Goal: Task Accomplishment & Management: Manage account settings

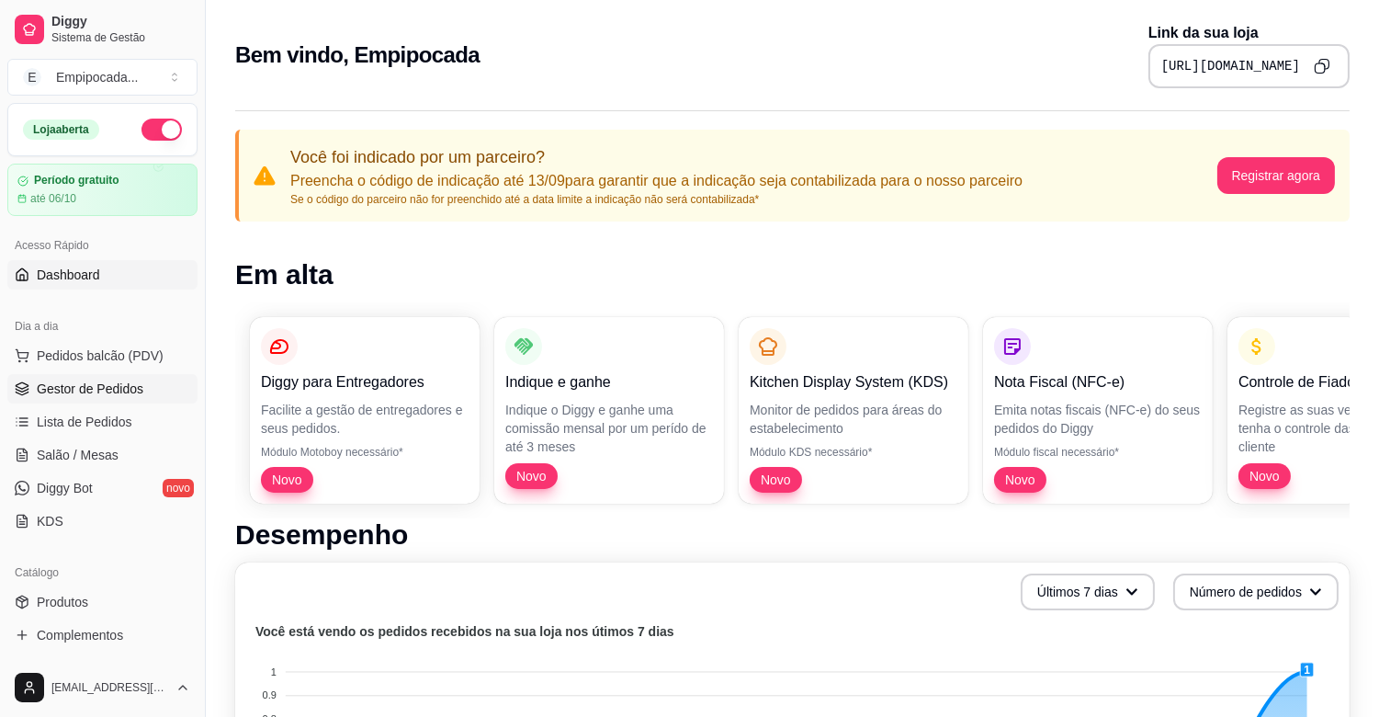
click at [120, 389] on span "Gestor de Pedidos" at bounding box center [90, 389] width 107 height 18
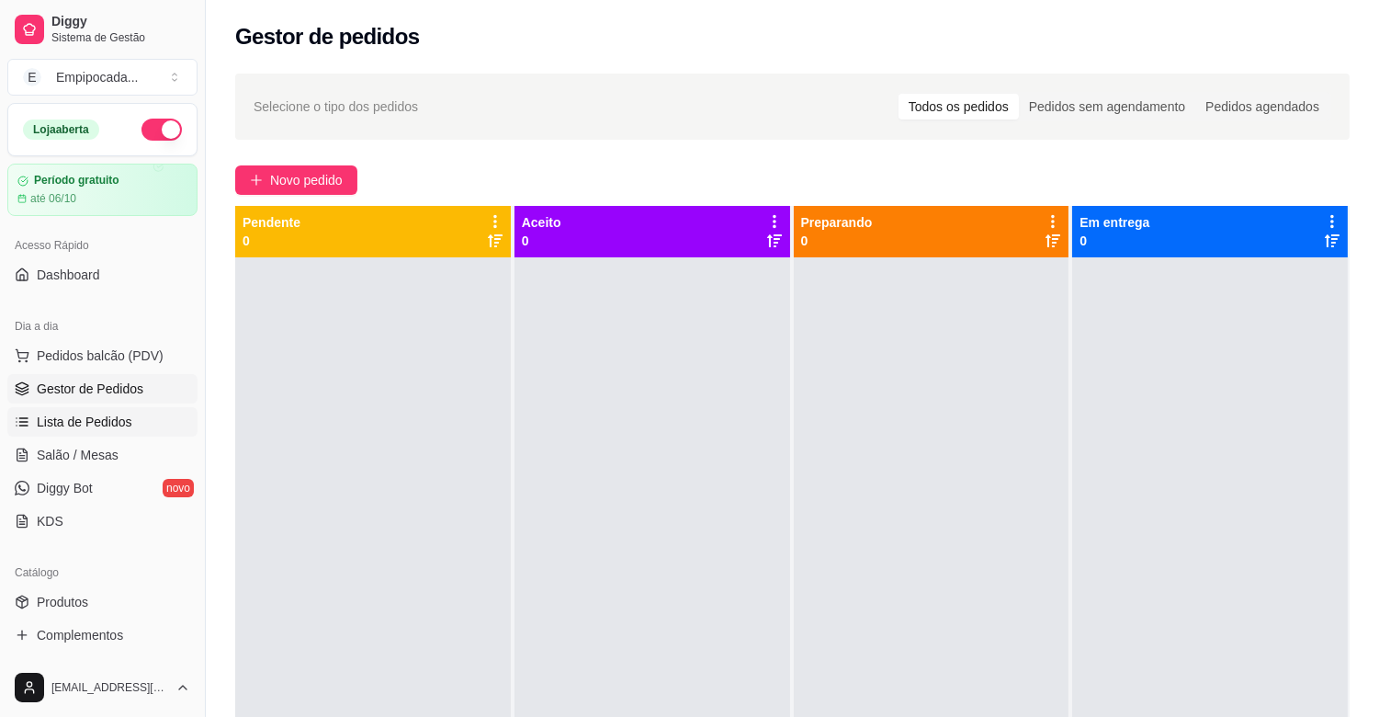
click at [68, 426] on span "Lista de Pedidos" at bounding box center [85, 422] width 96 height 18
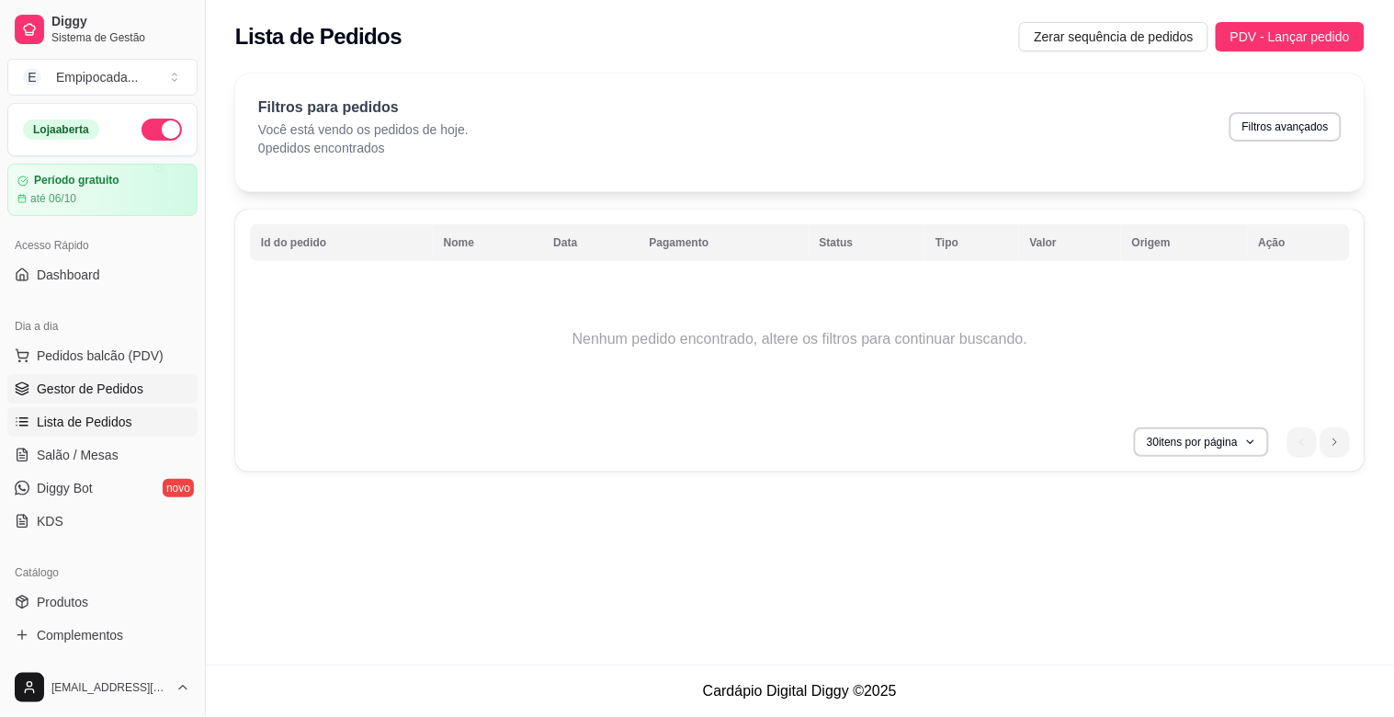
click at [58, 383] on span "Gestor de Pedidos" at bounding box center [90, 389] width 107 height 18
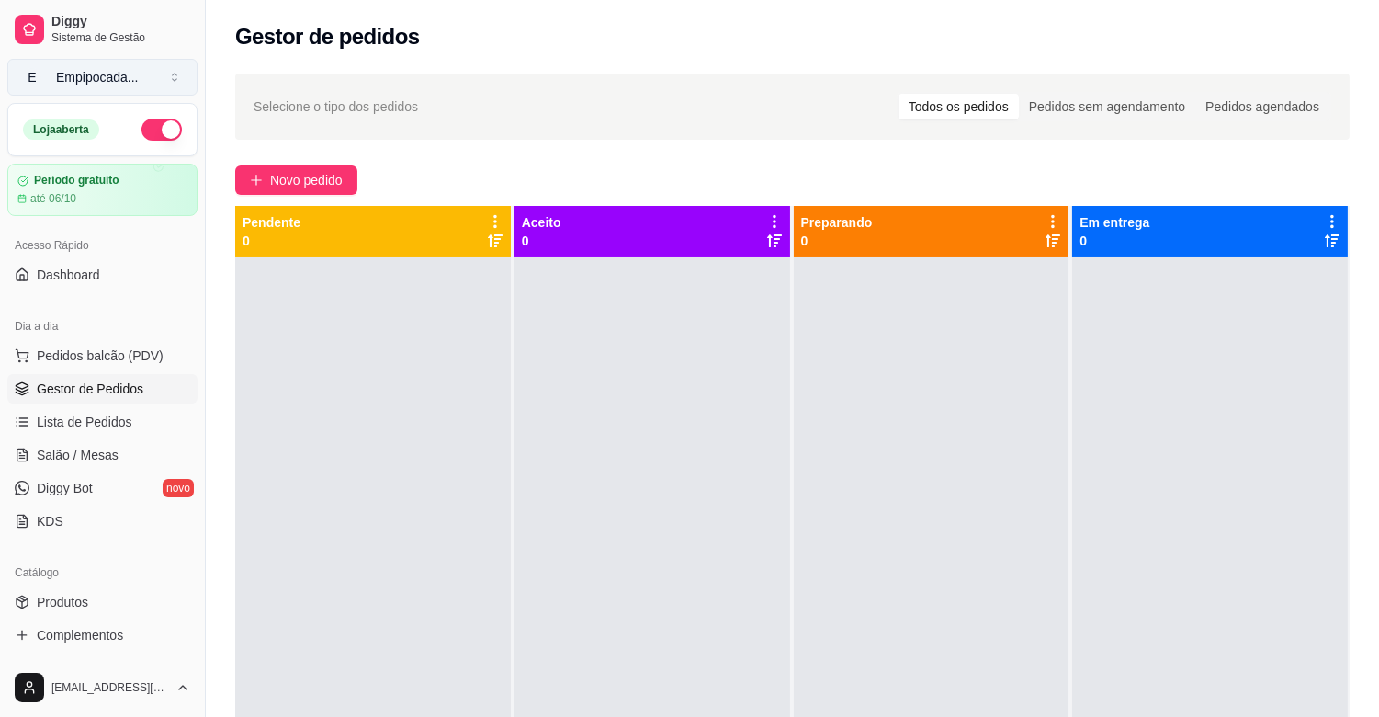
click at [173, 74] on button "E Empipocada ..." at bounding box center [102, 77] width 190 height 37
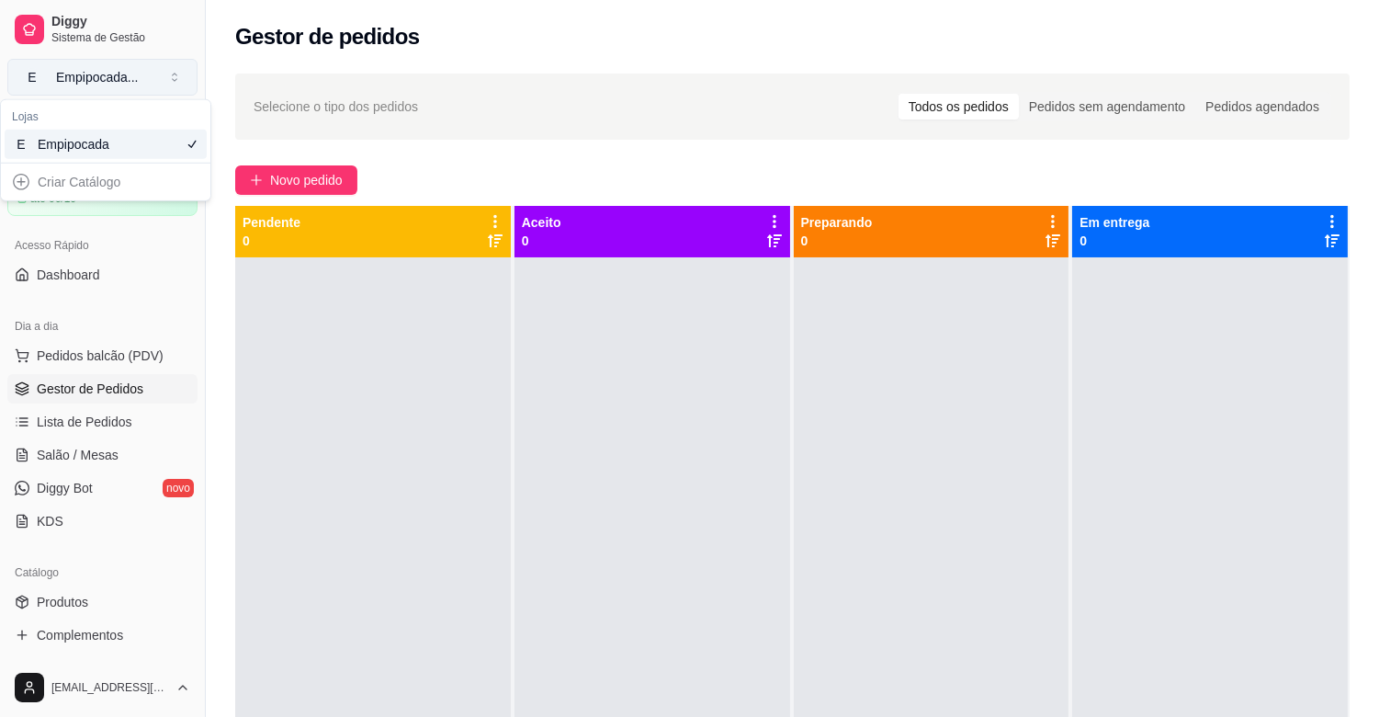
click at [173, 74] on button "E Empipocada ..." at bounding box center [102, 77] width 190 height 37
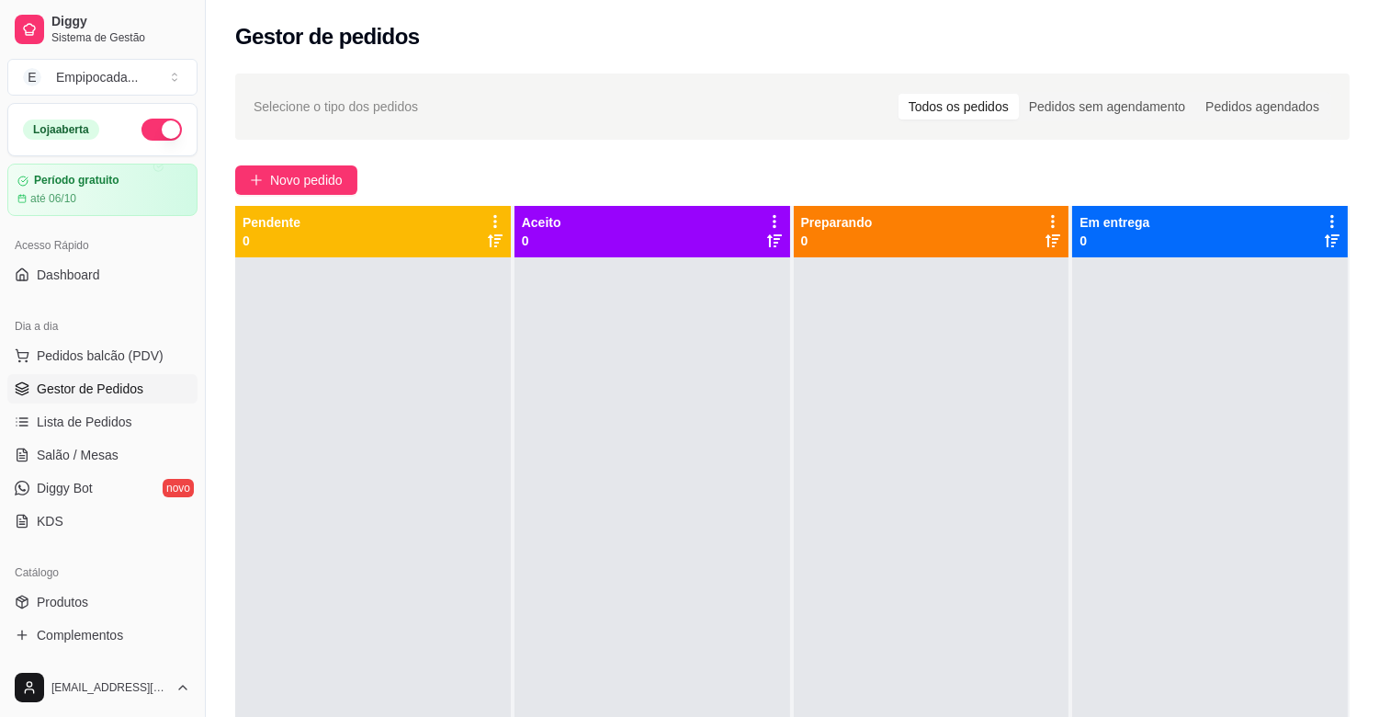
click at [196, 345] on div "Diggy Sistema de Gestão E Empipocada ... Loja aberta Período gratuito até 06/10…" at bounding box center [102, 358] width 205 height 717
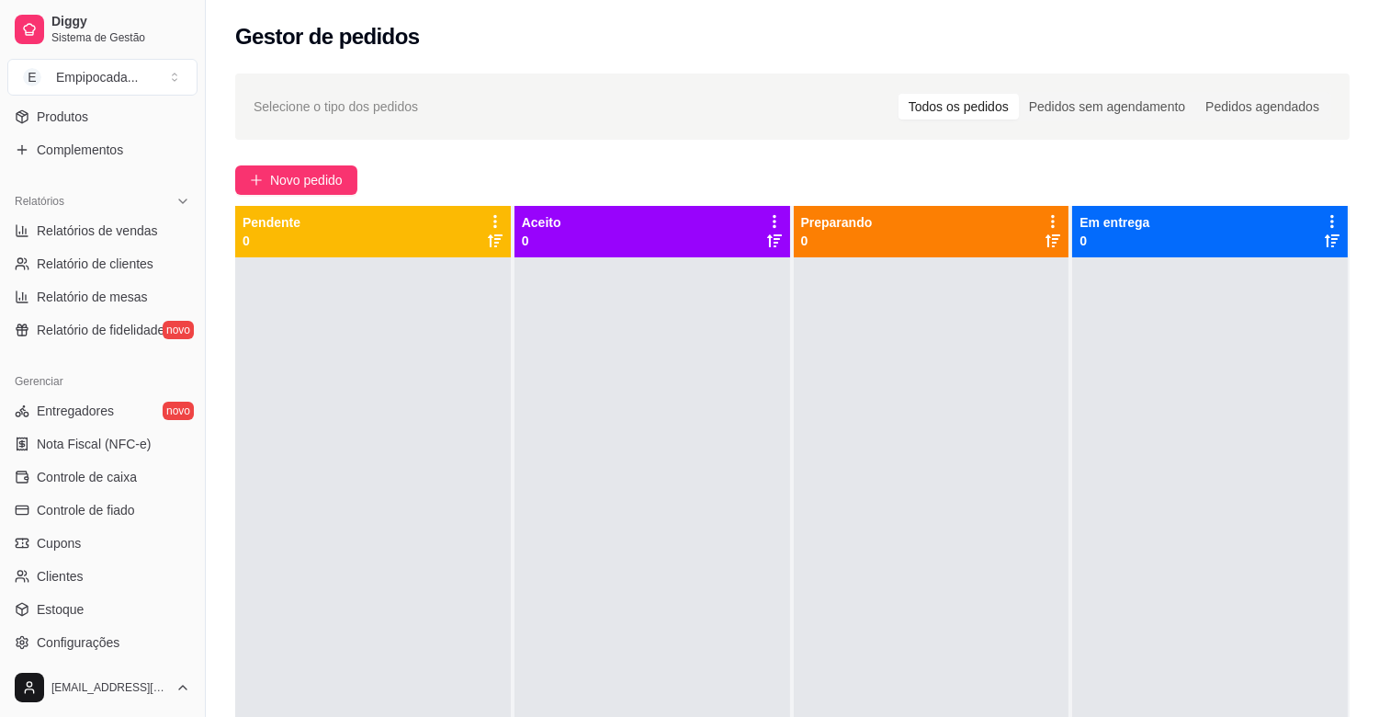
scroll to position [488, 0]
click at [157, 326] on span "Relatório de fidelidade" at bounding box center [101, 327] width 128 height 18
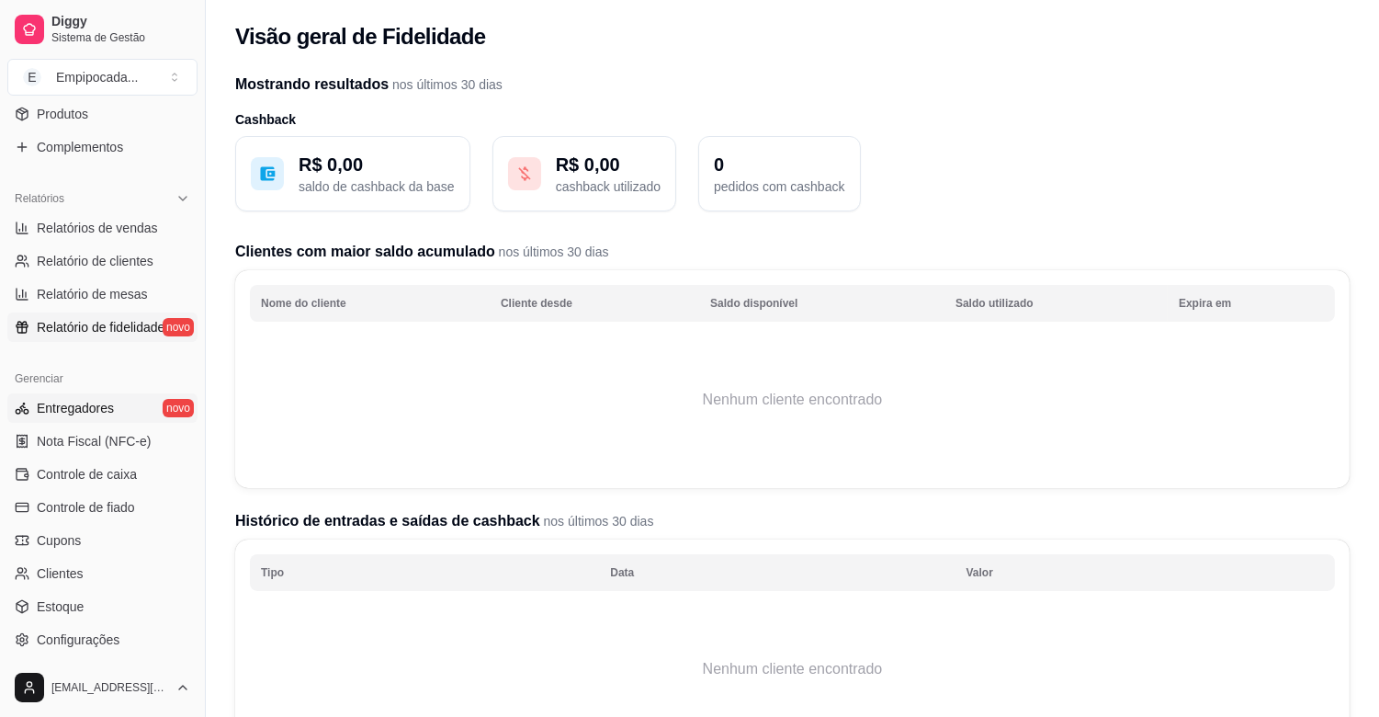
click at [153, 410] on link "Entregadores novo" at bounding box center [102, 407] width 190 height 29
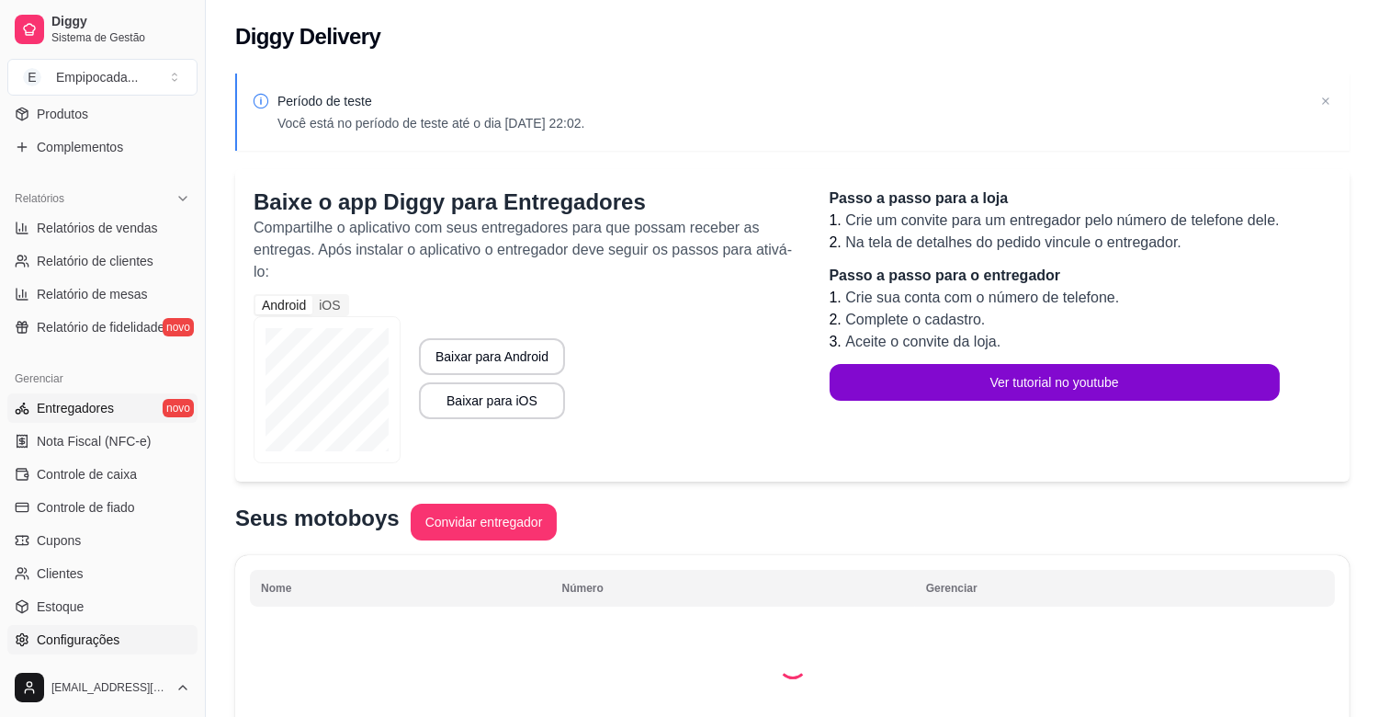
click at [68, 631] on span "Configurações" at bounding box center [78, 639] width 83 height 18
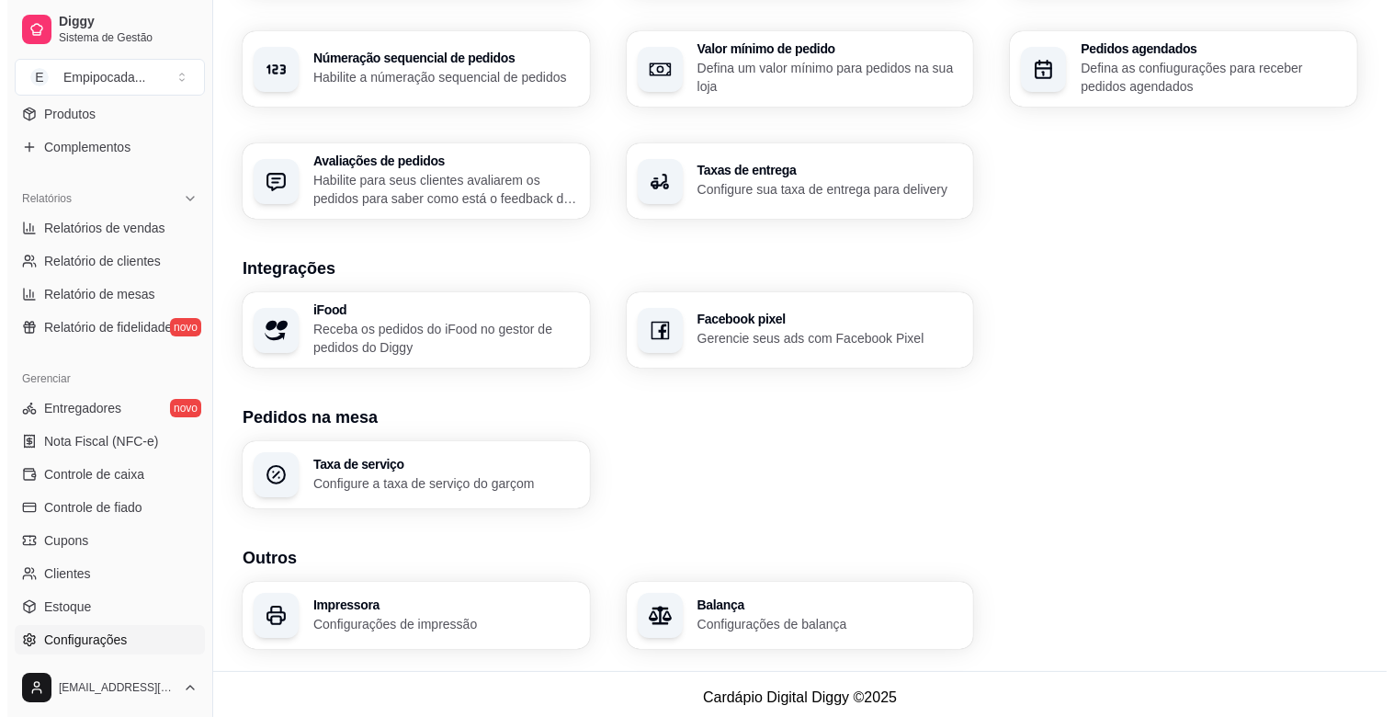
scroll to position [571, 0]
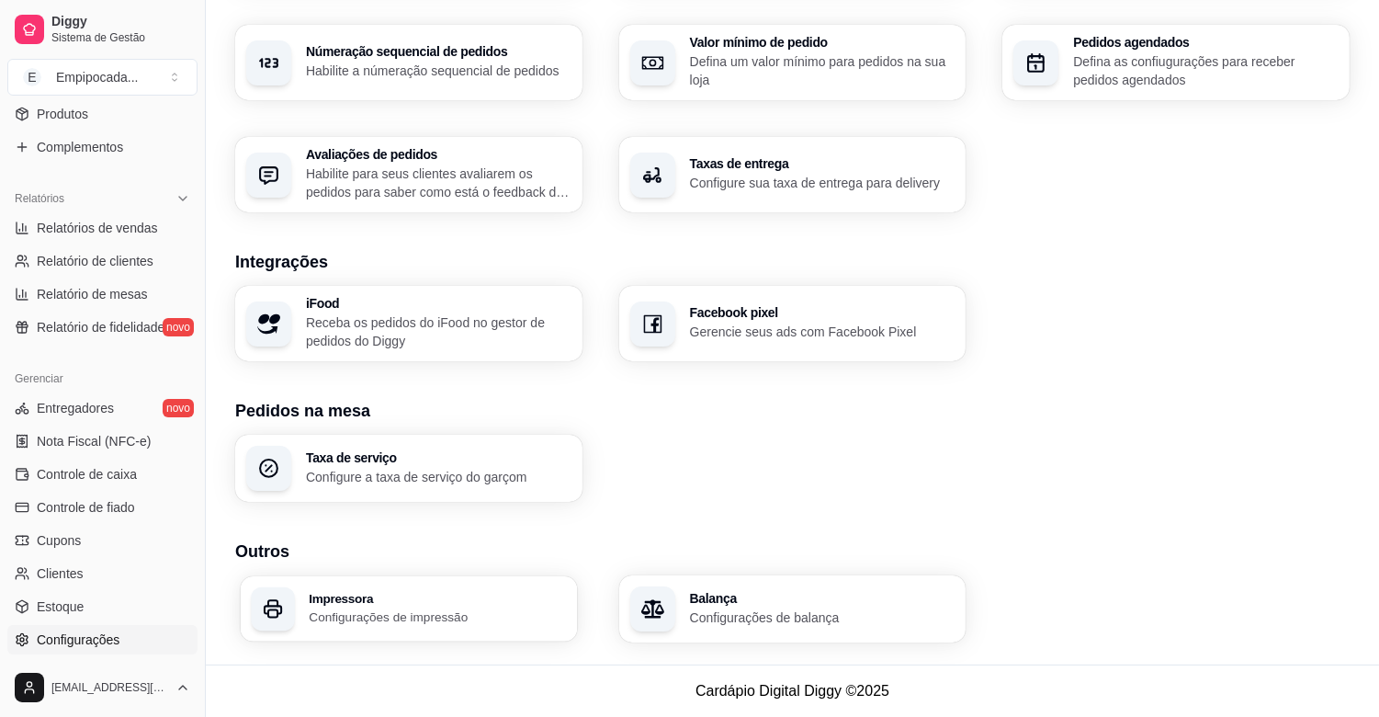
click at [457, 610] on p "Configurações de impressão" at bounding box center [437, 616] width 257 height 17
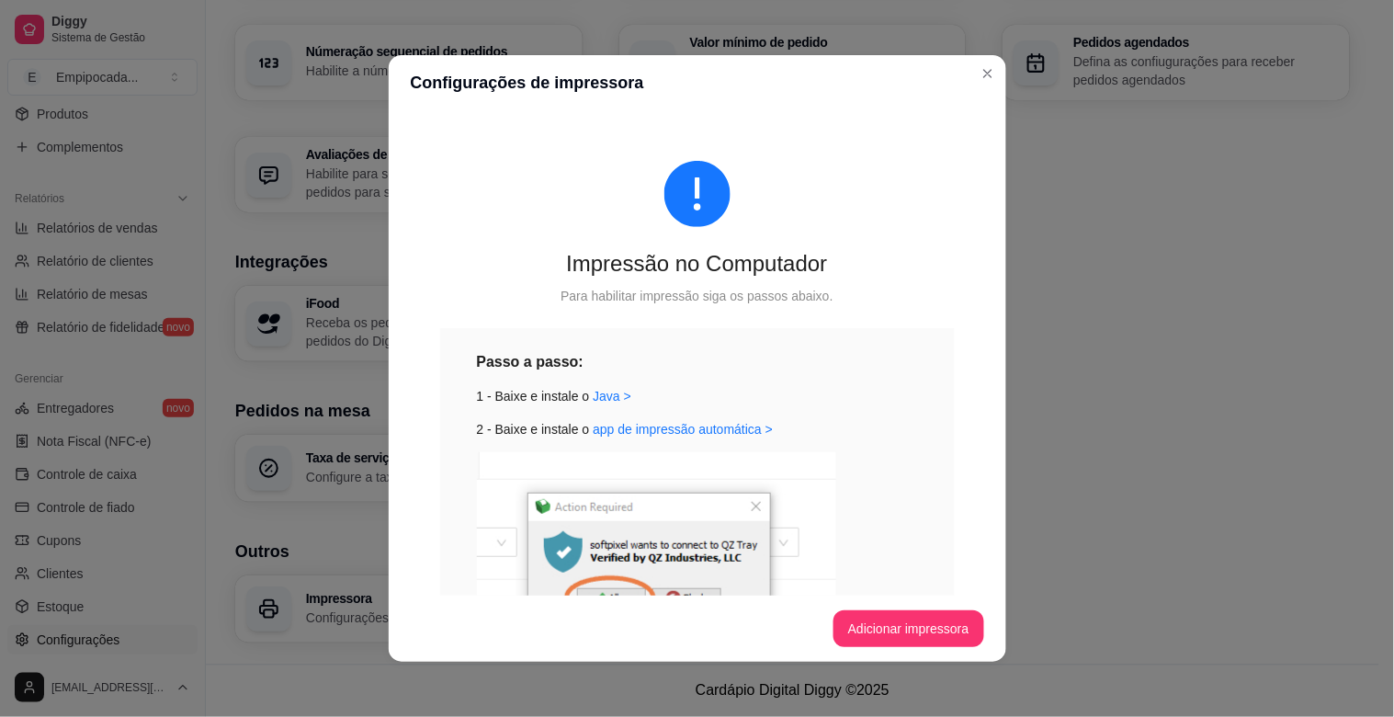
scroll to position [0, 0]
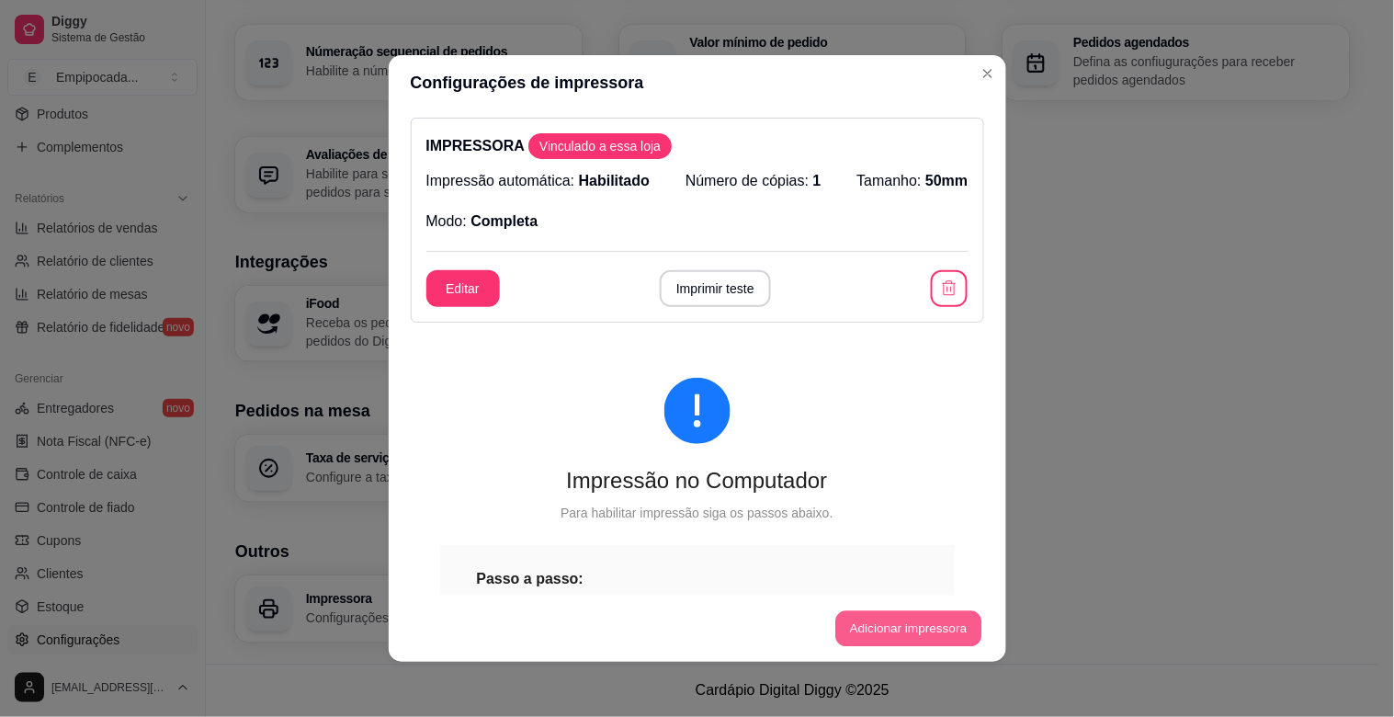
click at [926, 628] on button "Adicionar impressora" at bounding box center [908, 629] width 146 height 36
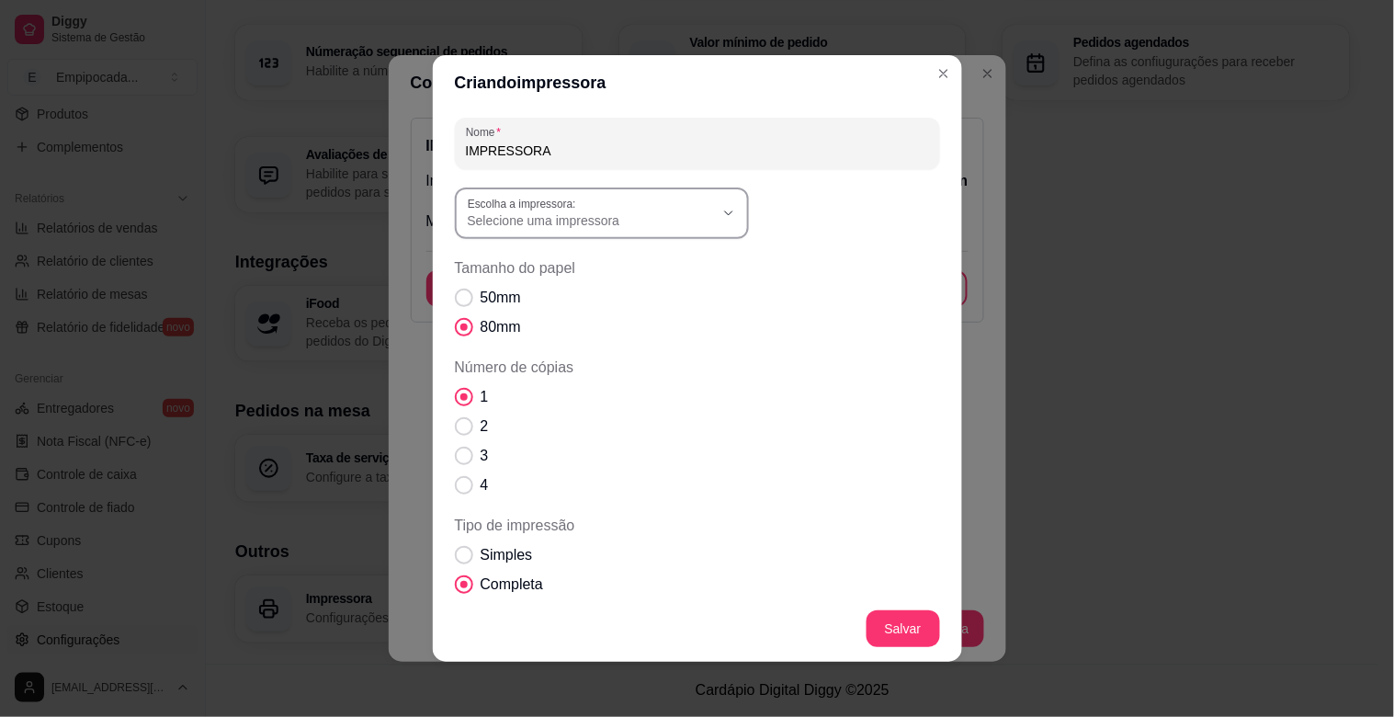
click at [721, 208] on icon "button" at bounding box center [728, 213] width 15 height 15
click at [561, 363] on span "EPSONE08D42 (L3150 Series)" at bounding box center [585, 354] width 236 height 17
type input "EPSONE08D42 (L3150 Series)"
select select "EPSONE08D42 (L3150 Series)"
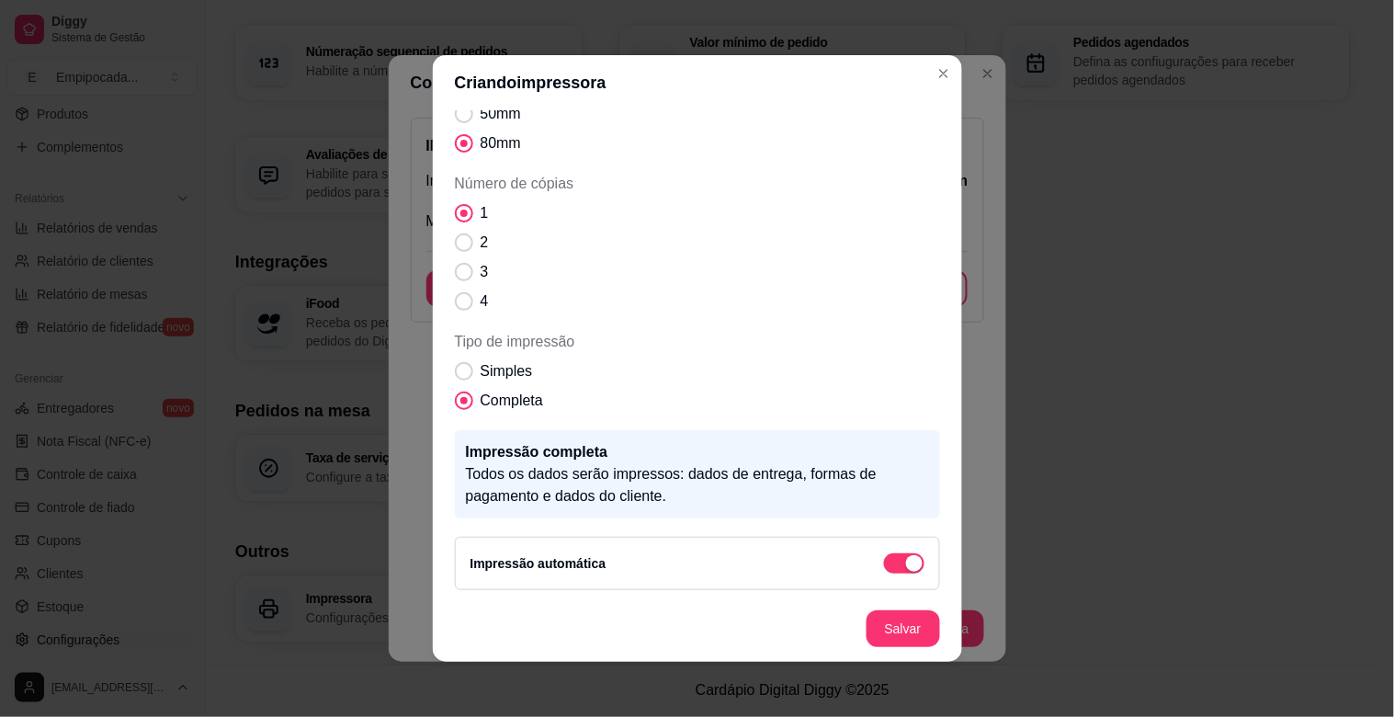
scroll to position [186, 0]
click at [493, 368] on span "Simples" at bounding box center [507, 369] width 52 height 22
click at [466, 373] on input "Simples" at bounding box center [460, 379] width 12 height 12
radio input "true"
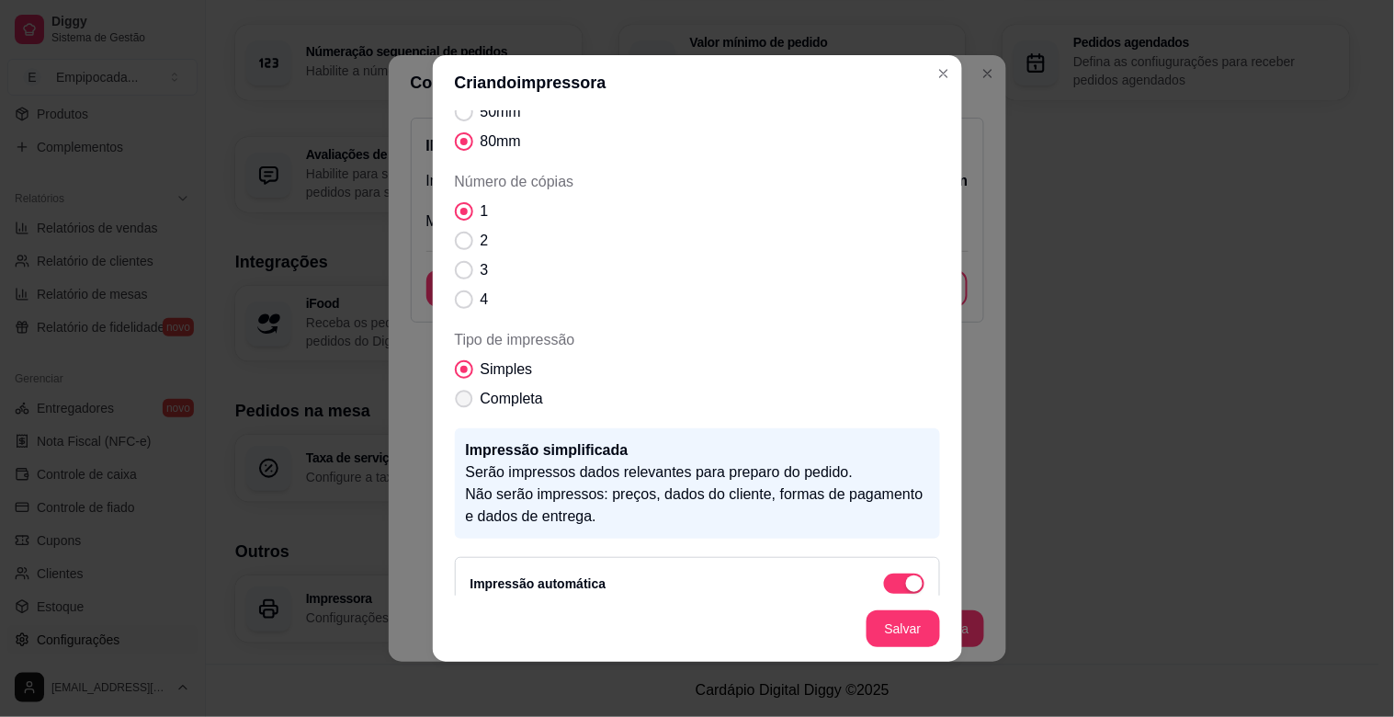
click at [481, 395] on span "Completa" at bounding box center [512, 399] width 62 height 22
click at [466, 402] on input "Completa" at bounding box center [460, 408] width 12 height 12
radio input "true"
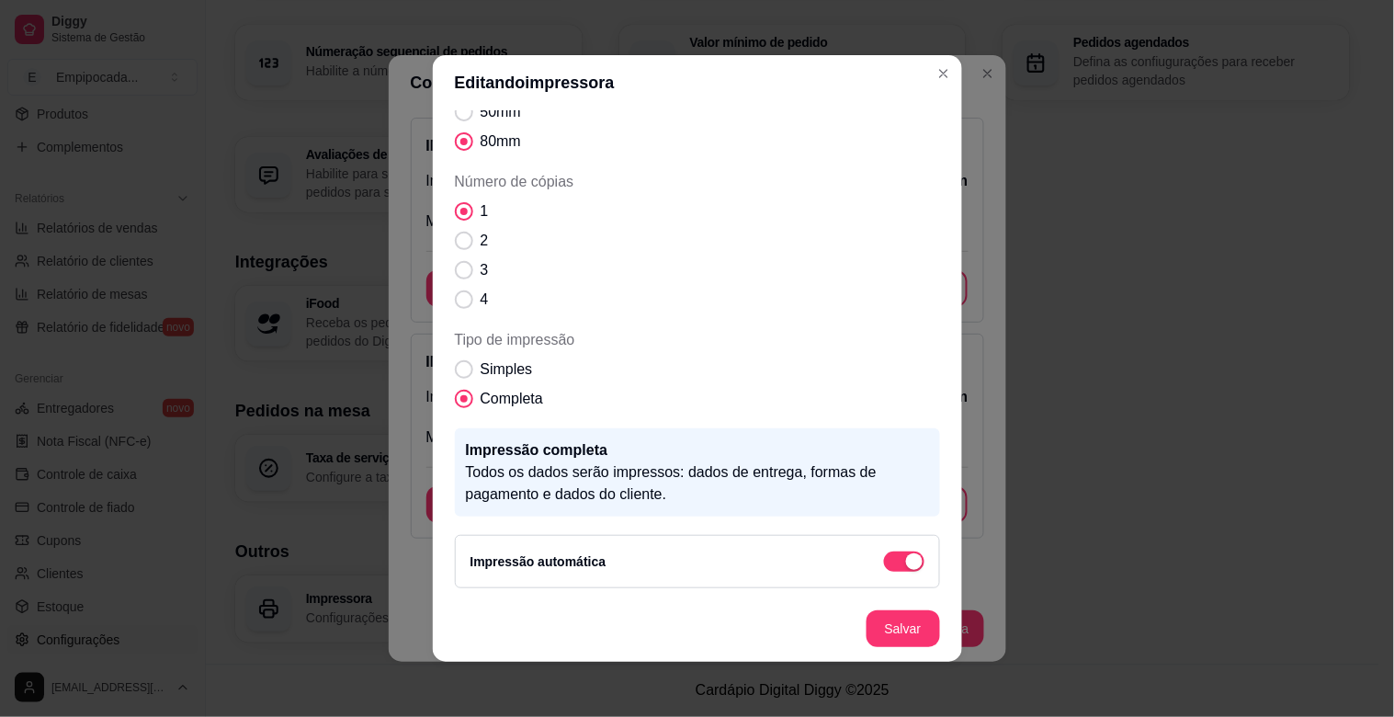
scroll to position [116, 0]
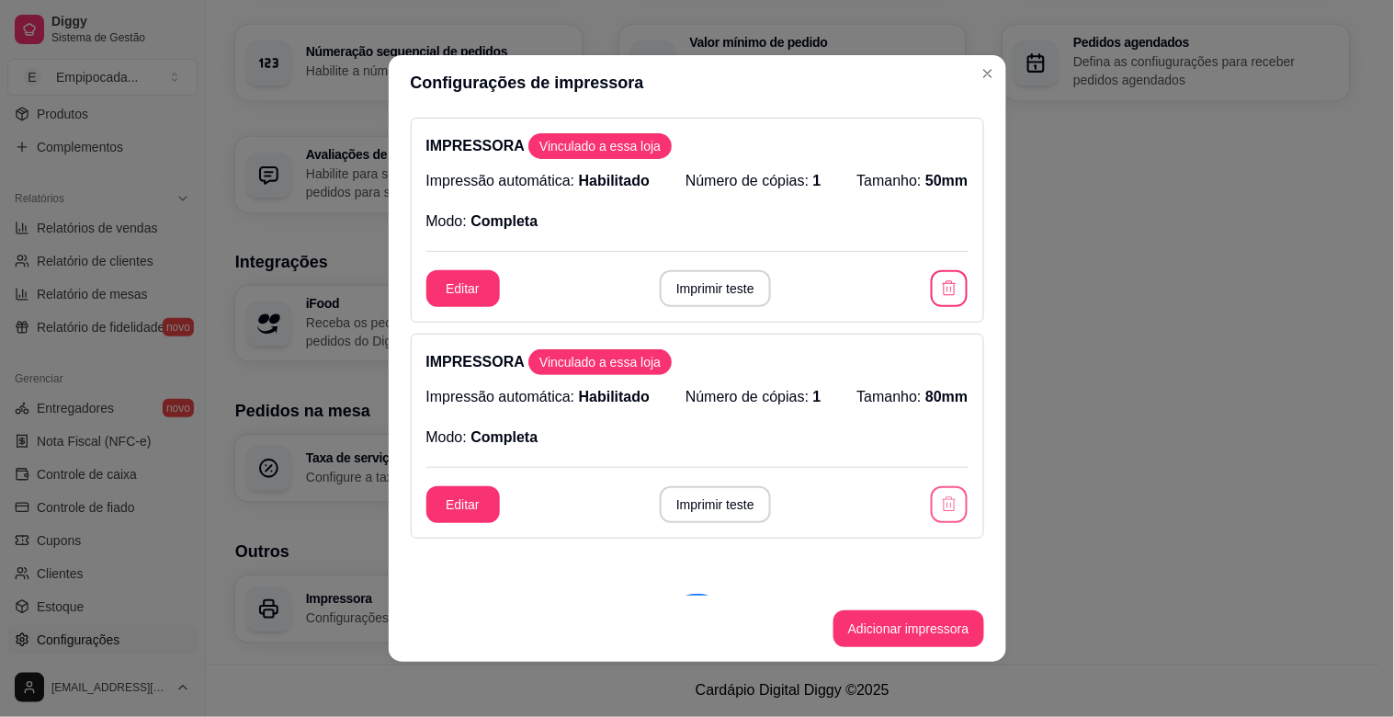
click at [940, 510] on icon "button" at bounding box center [949, 504] width 18 height 18
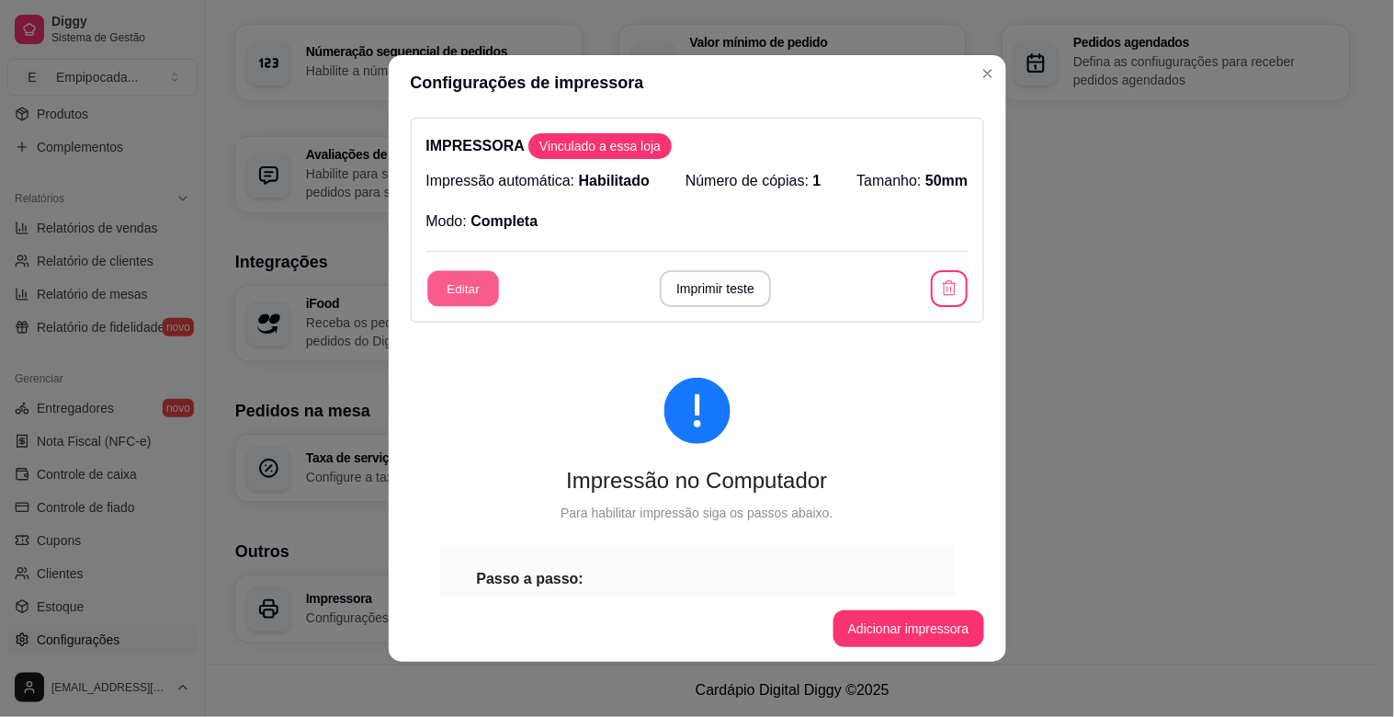
click at [467, 285] on button "Editar" at bounding box center [463, 289] width 72 height 36
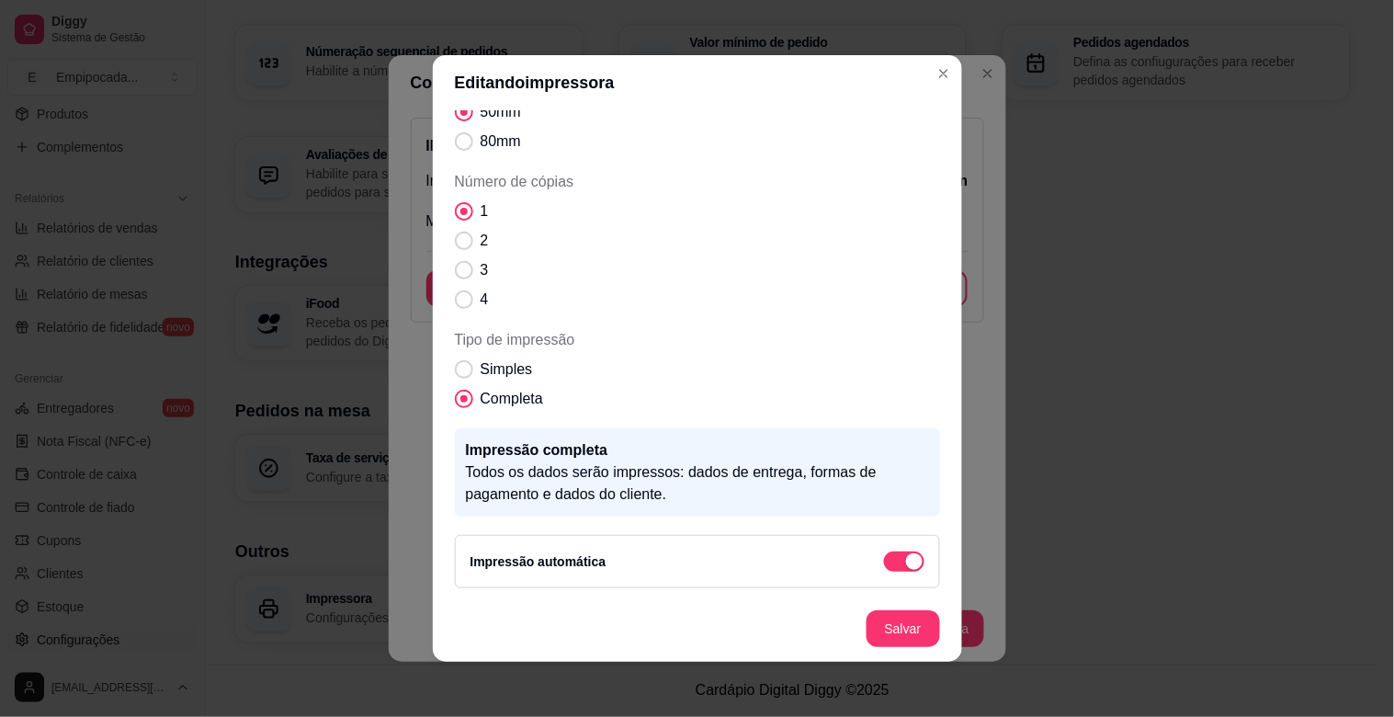
scroll to position [0, 0]
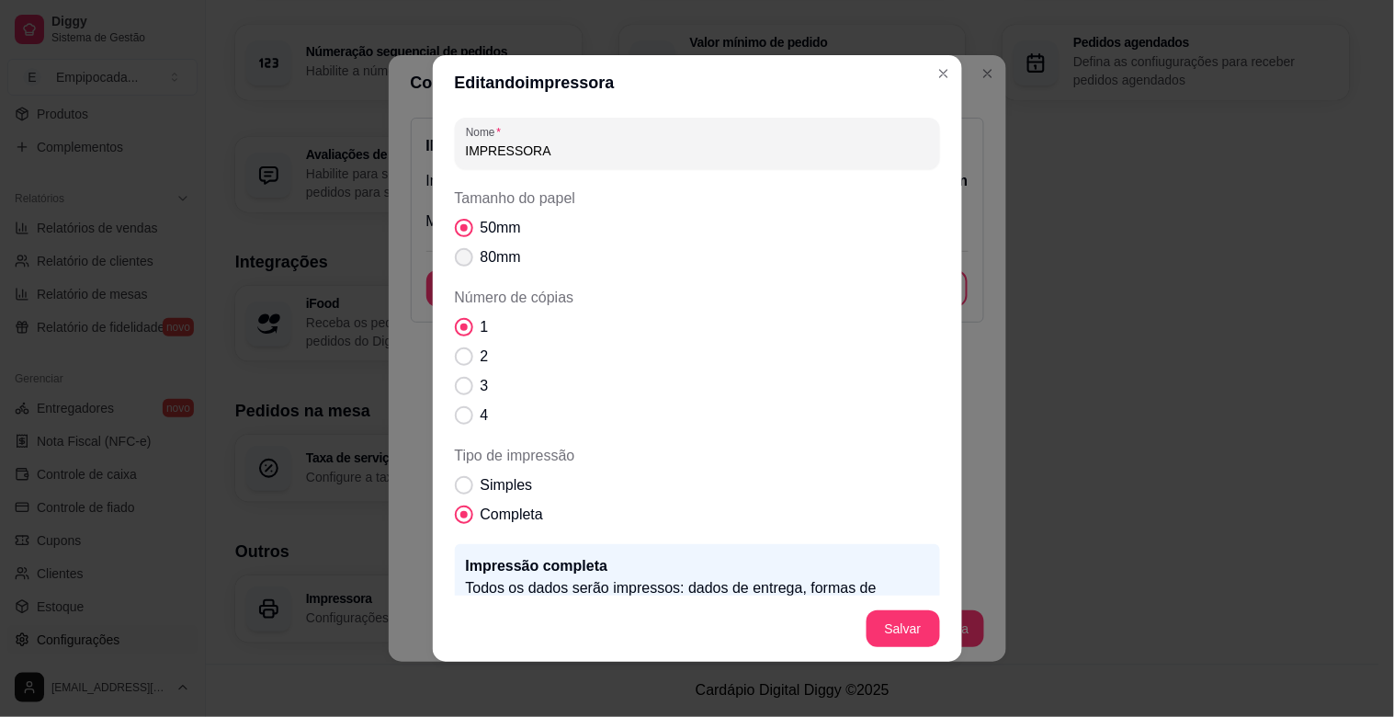
click at [465, 258] on label "80mm" at bounding box center [488, 257] width 81 height 37
click at [465, 261] on input "80mm" at bounding box center [460, 267] width 12 height 12
radio input "true"
click at [901, 649] on footer "Salvar" at bounding box center [697, 628] width 529 height 66
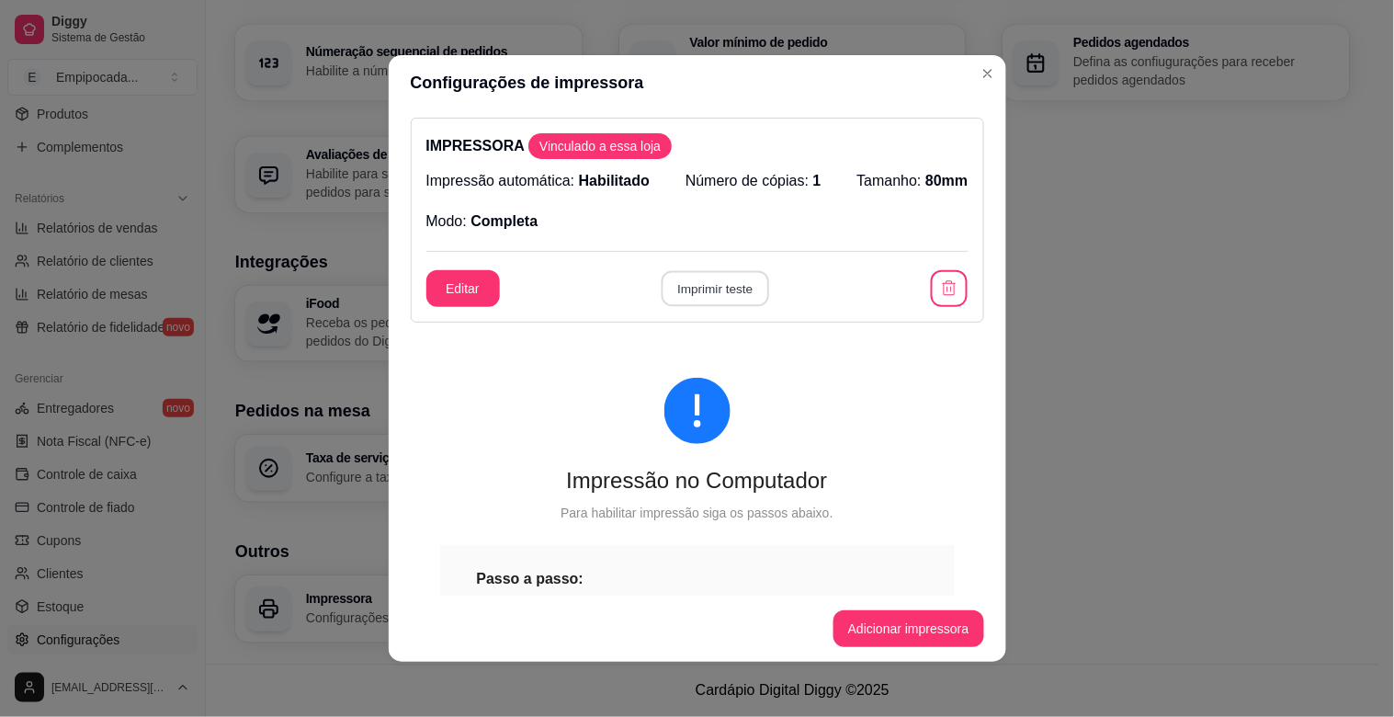
click at [675, 292] on button "Imprimir teste" at bounding box center [716, 289] width 108 height 36
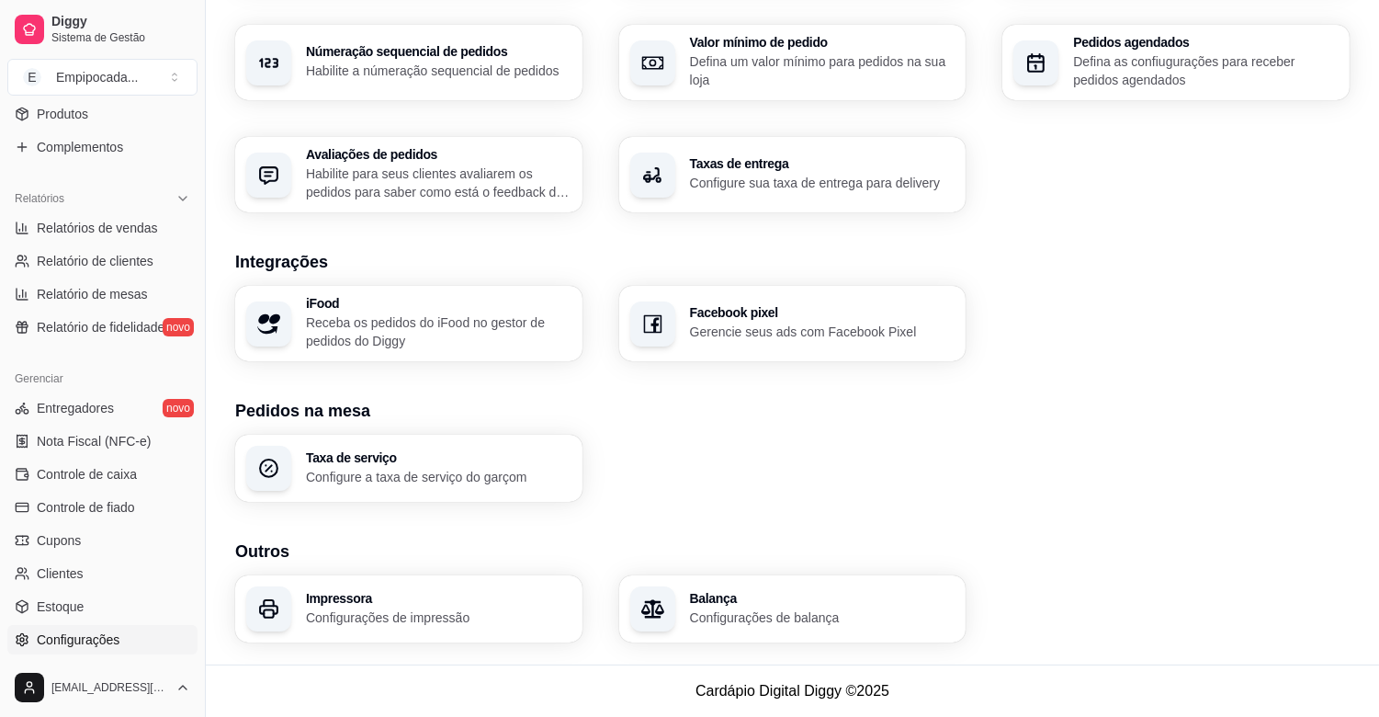
click at [299, 611] on div "Impressora Configurações de impressão" at bounding box center [408, 608] width 347 height 67
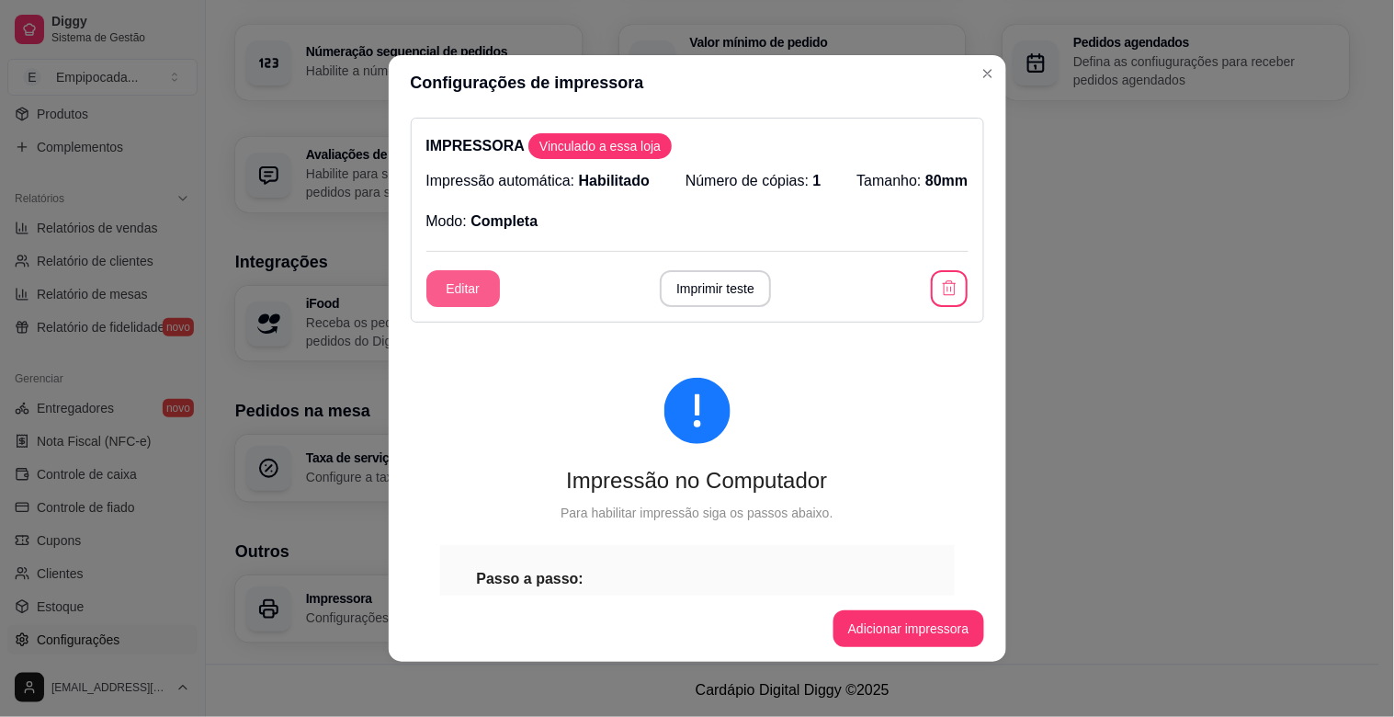
click at [445, 291] on button "Editar" at bounding box center [463, 288] width 74 height 37
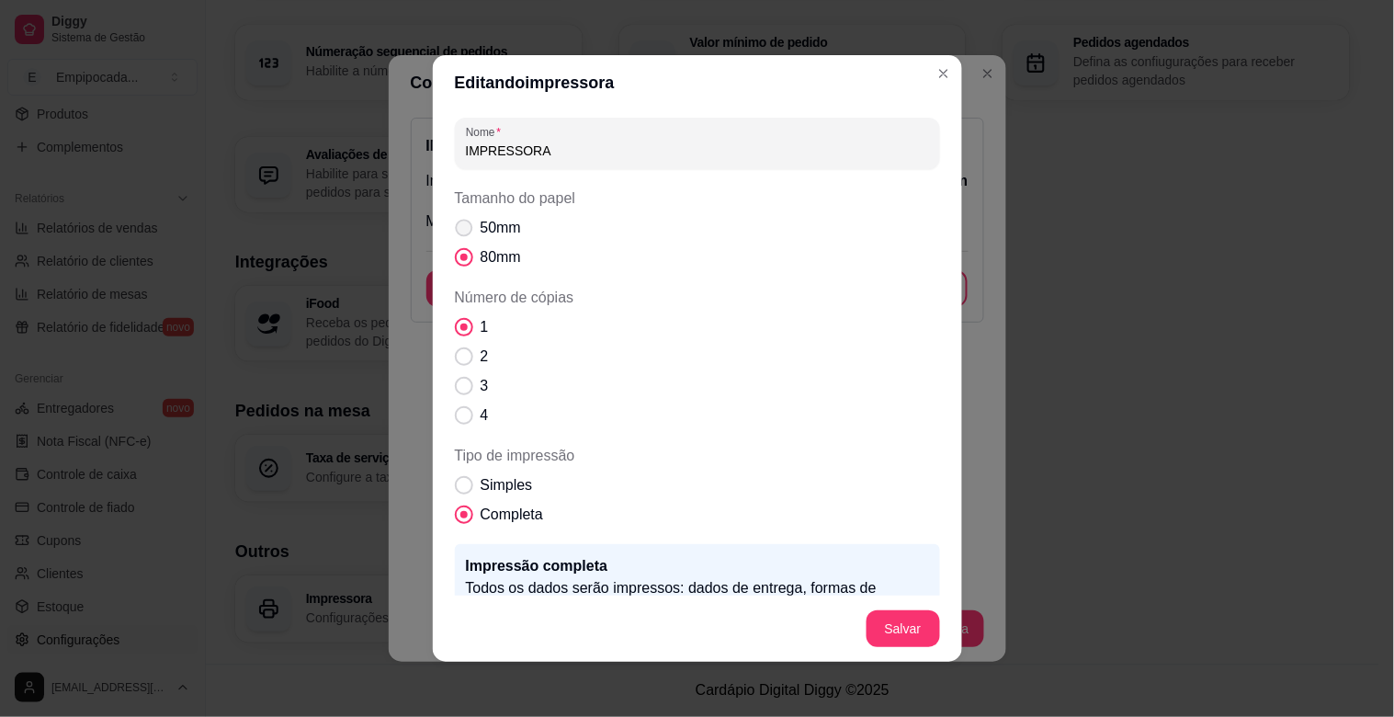
click at [481, 232] on span "50mm" at bounding box center [501, 228] width 40 height 22
click at [466, 232] on input "50mm" at bounding box center [460, 238] width 12 height 12
radio input "true"
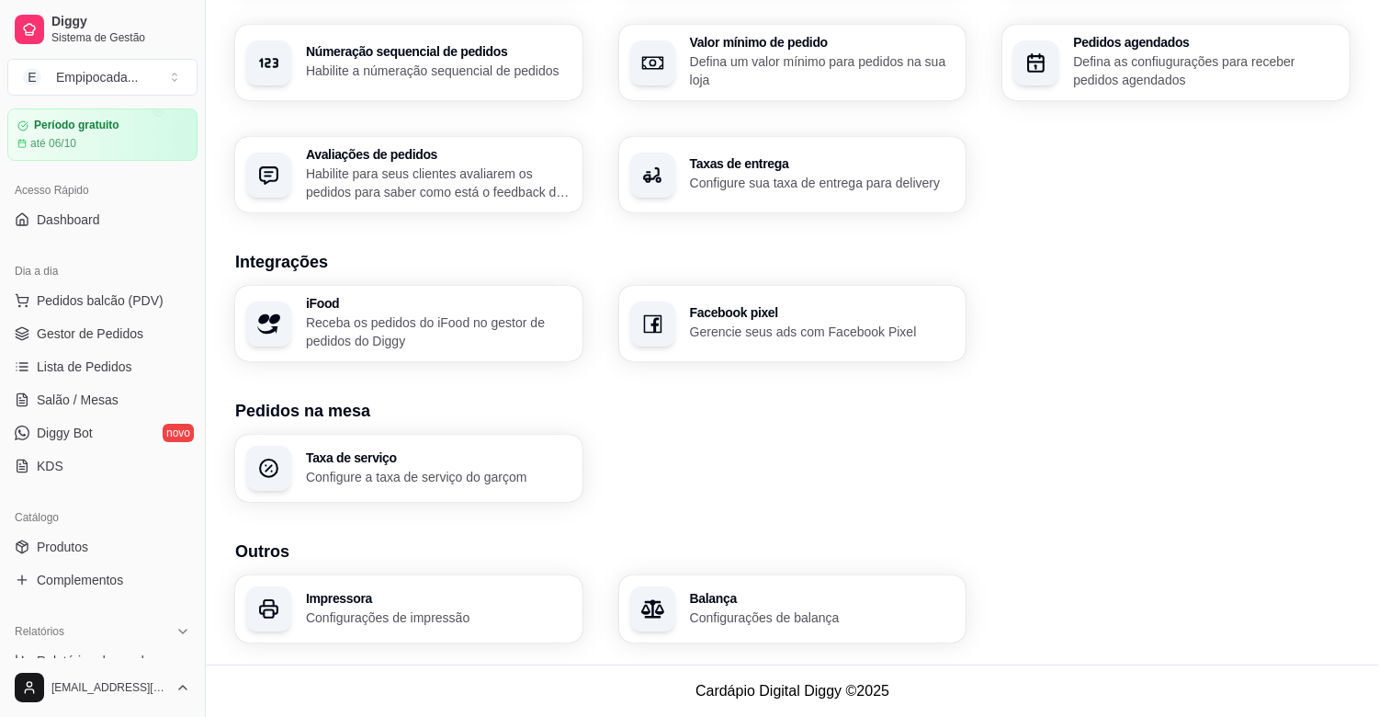
scroll to position [39, 0]
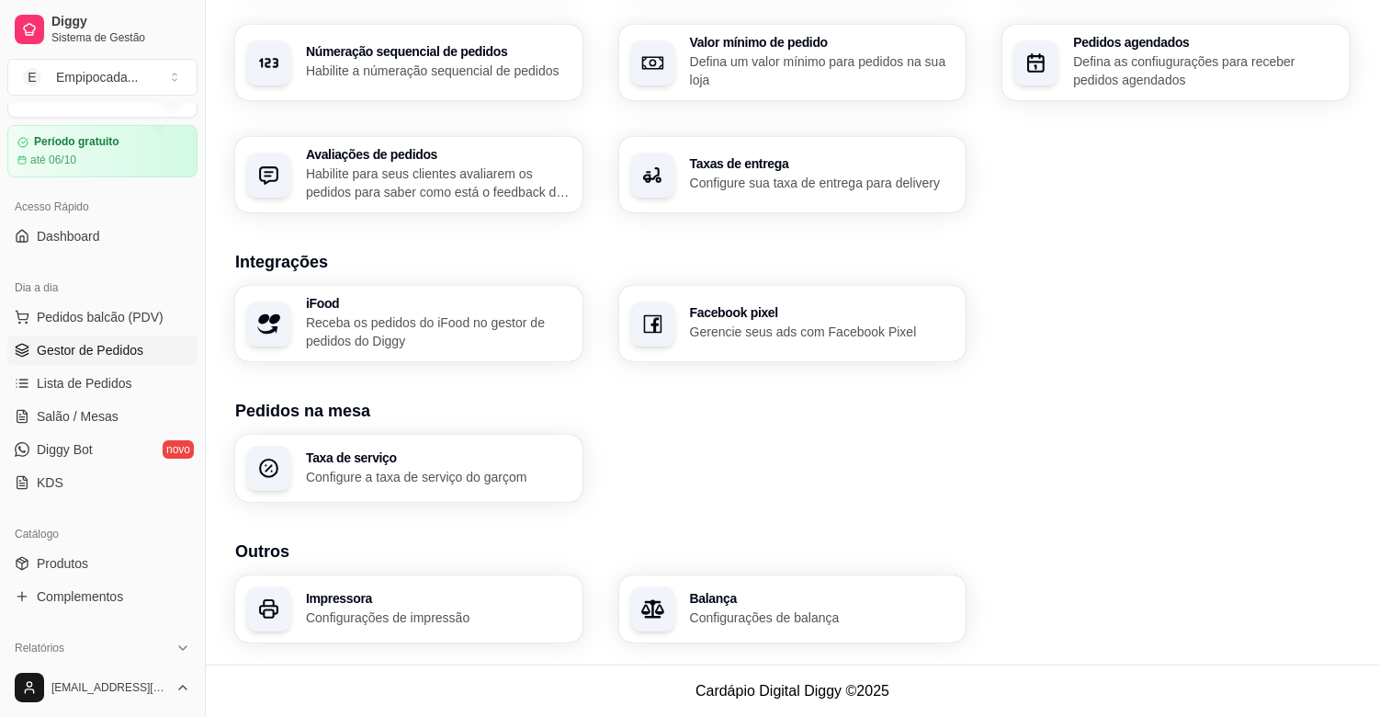
click at [72, 354] on span "Gestor de Pedidos" at bounding box center [90, 350] width 107 height 18
